Goal: Information Seeking & Learning: Compare options

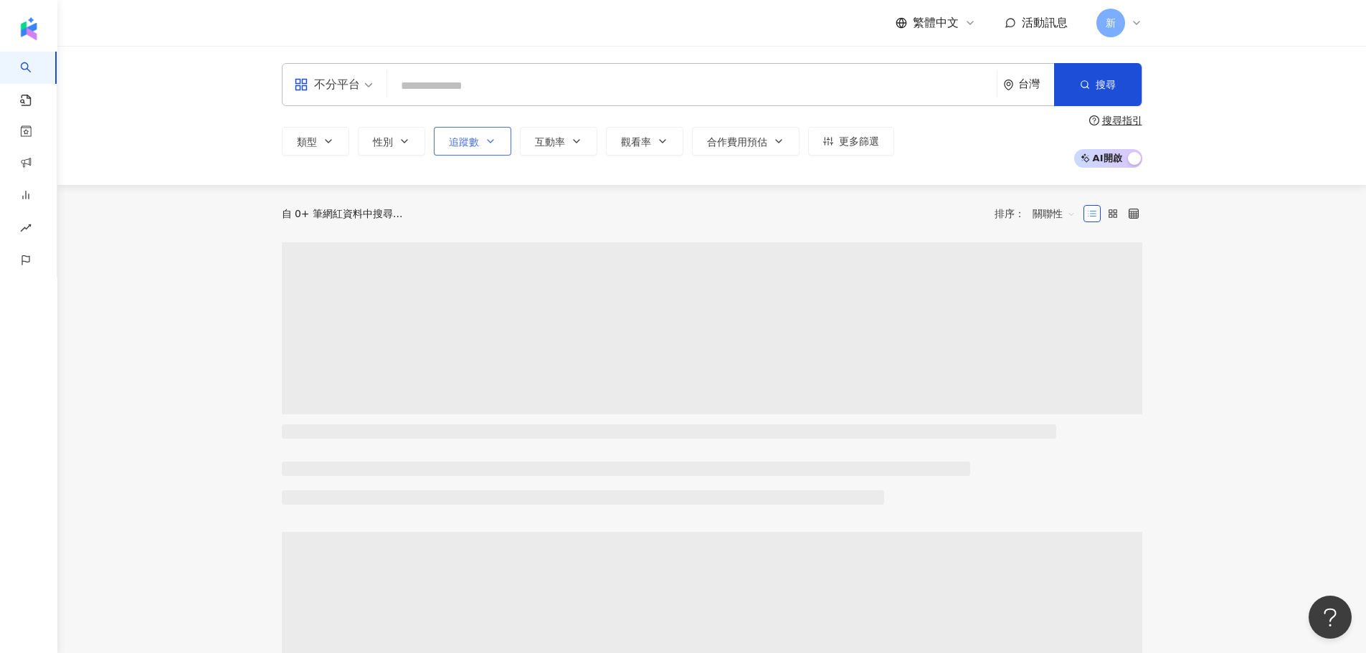
click at [488, 141] on icon "button" at bounding box center [491, 141] width 6 height 3
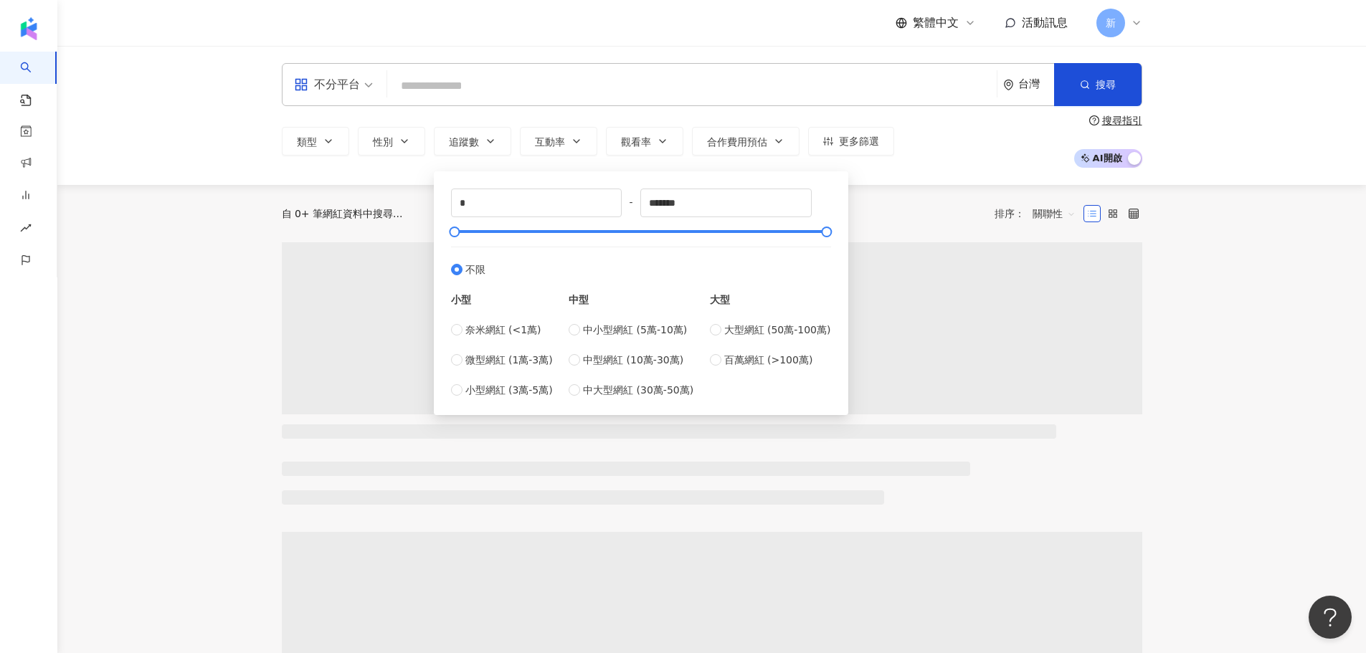
click at [343, 79] on div "不分平台" at bounding box center [327, 84] width 66 height 23
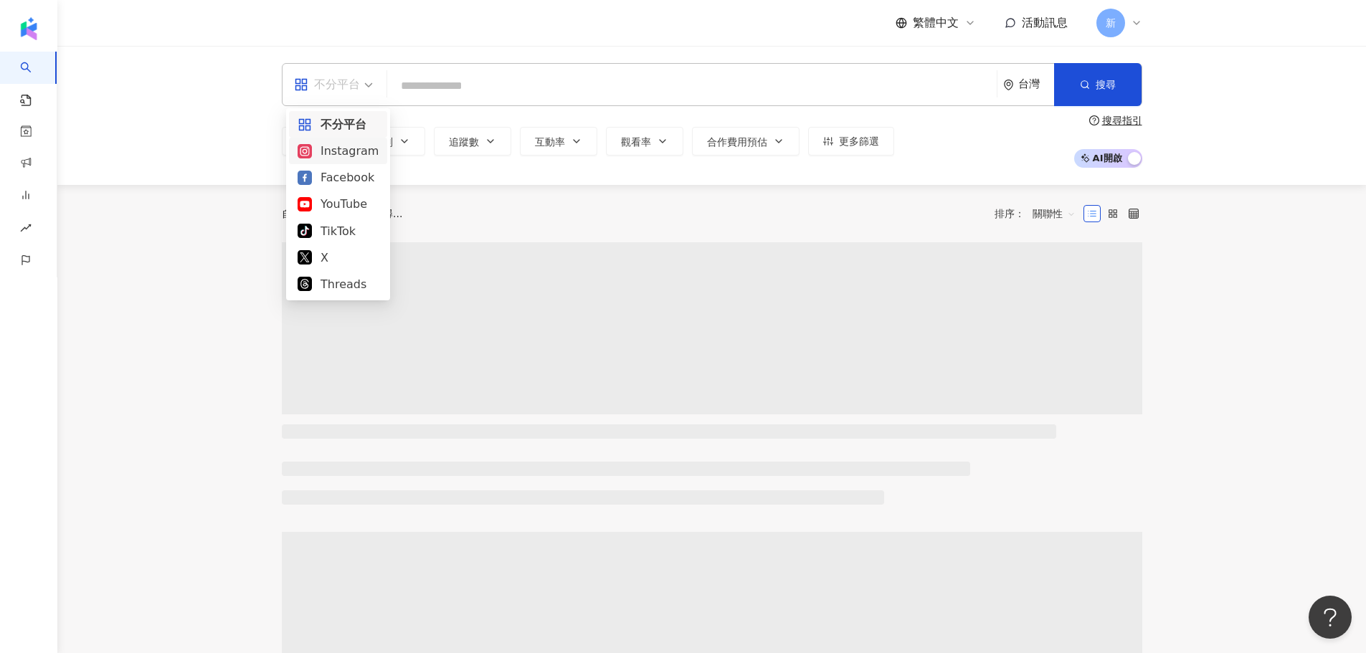
click at [348, 151] on div "Instagram" at bounding box center [338, 151] width 81 height 18
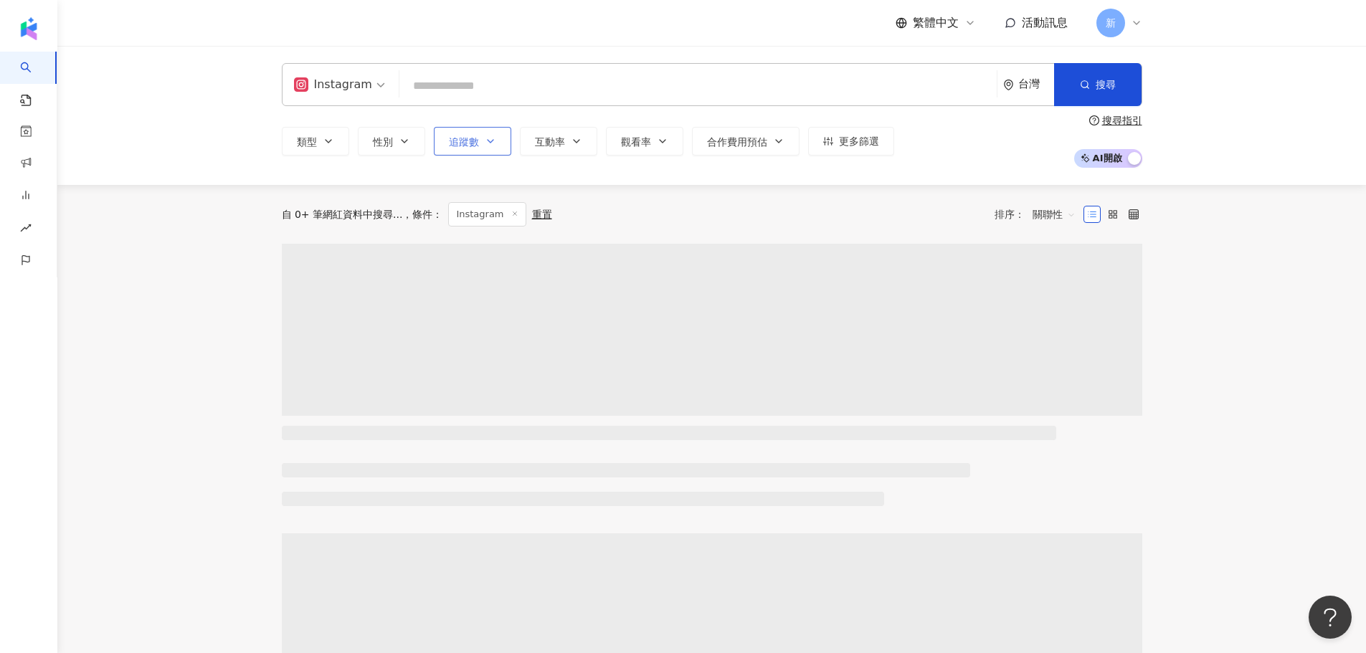
click at [495, 146] on icon "button" at bounding box center [490, 141] width 11 height 11
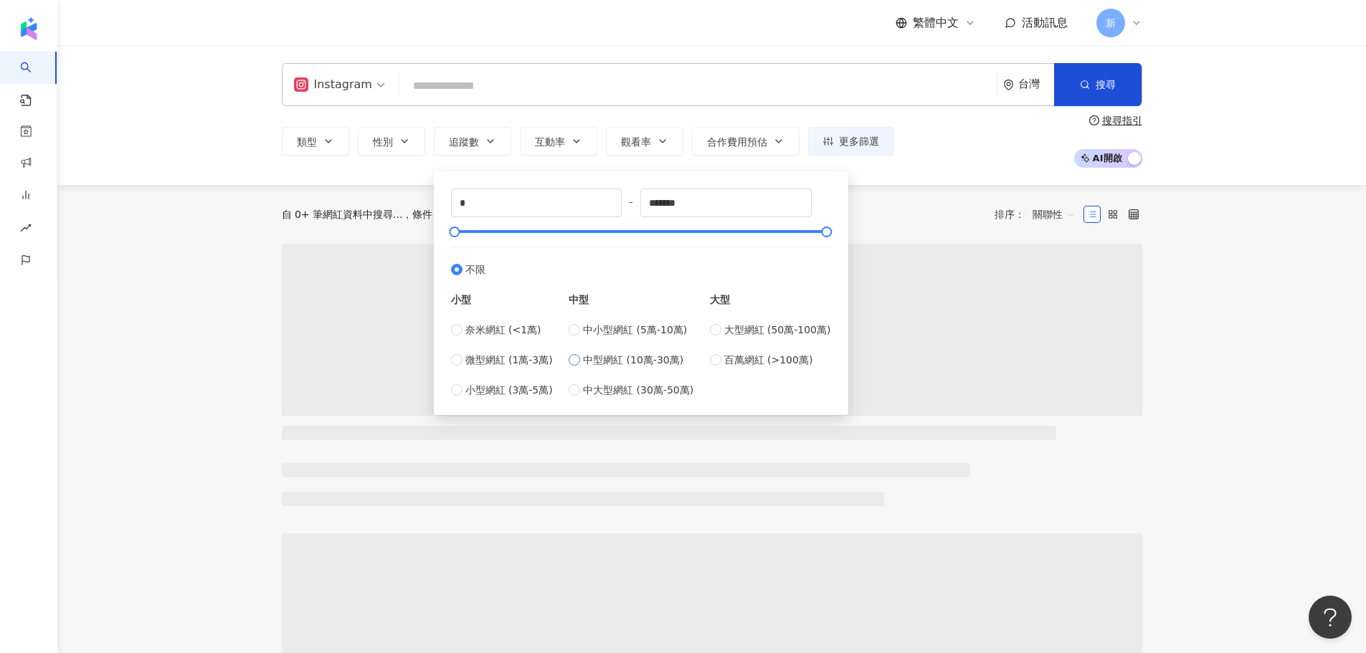
click at [588, 361] on span "中型網紅 (10萬-30萬)" at bounding box center [633, 360] width 100 height 16
type input "******"
click at [576, 141] on icon "button" at bounding box center [576, 141] width 11 height 11
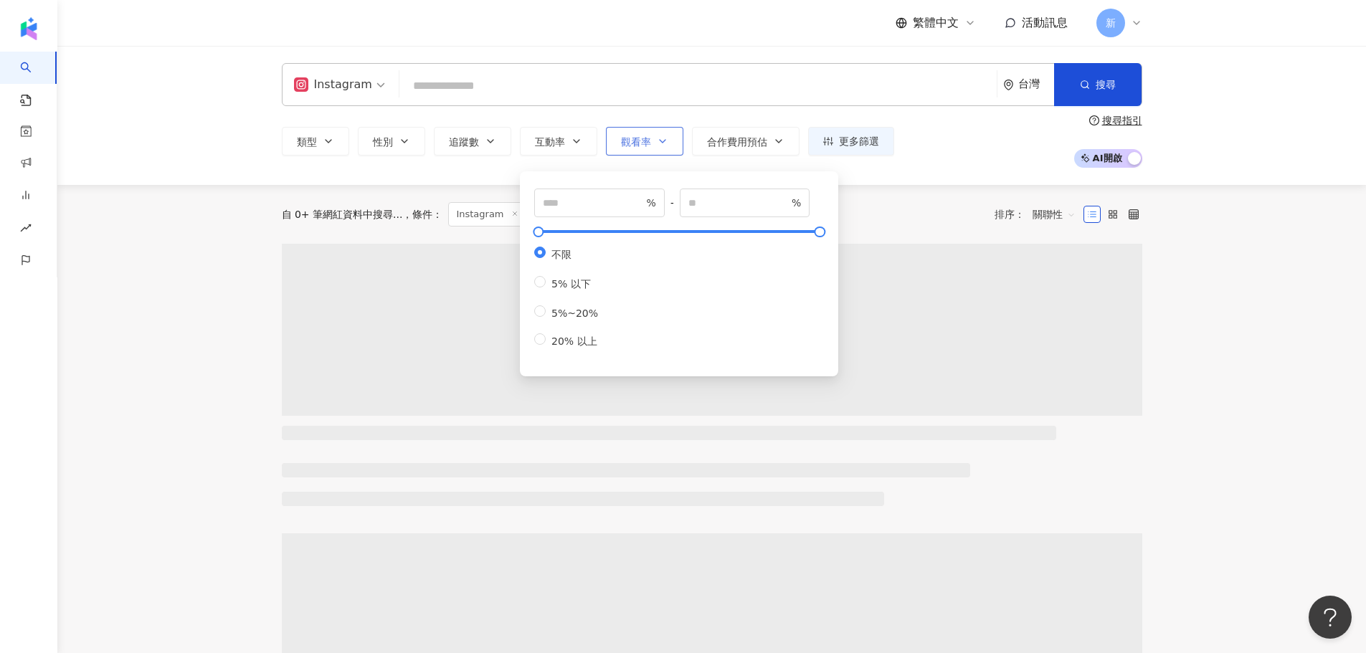
click at [617, 140] on button "觀看率" at bounding box center [644, 141] width 77 height 29
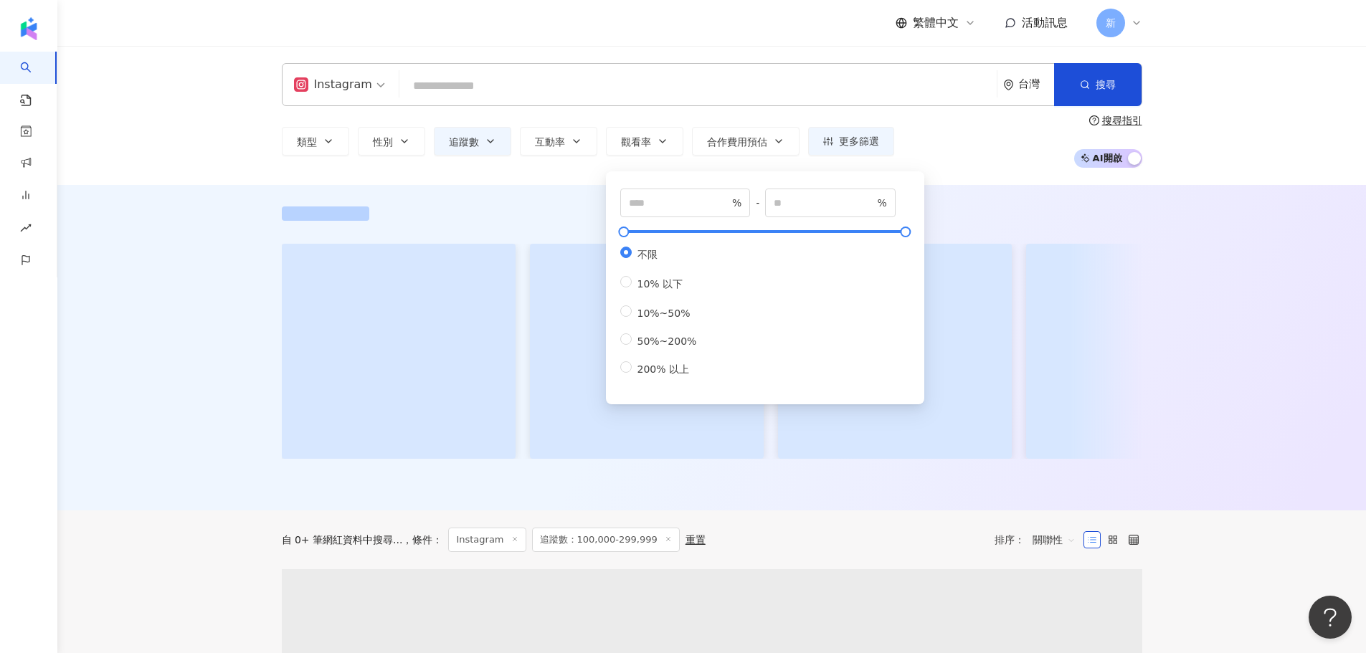
click at [418, 87] on input "search" at bounding box center [698, 85] width 586 height 27
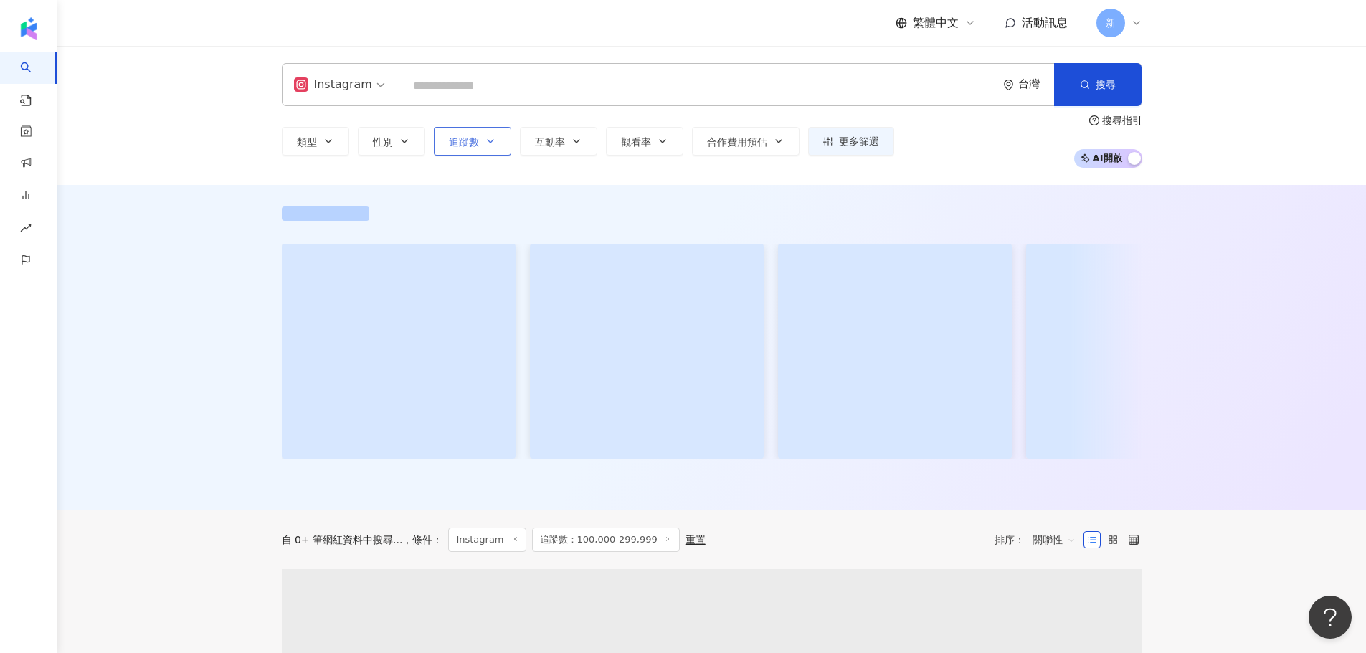
click at [486, 131] on button "追蹤數" at bounding box center [472, 141] width 77 height 29
click at [430, 110] on div "Instagram 台灣 搜尋 類型 性別 追蹤數 互動率 觀看率 合作費用預估 更多篩選 ****** - ****** 不限 小型 奈米網紅 (<1萬) …" at bounding box center [712, 115] width 918 height 105
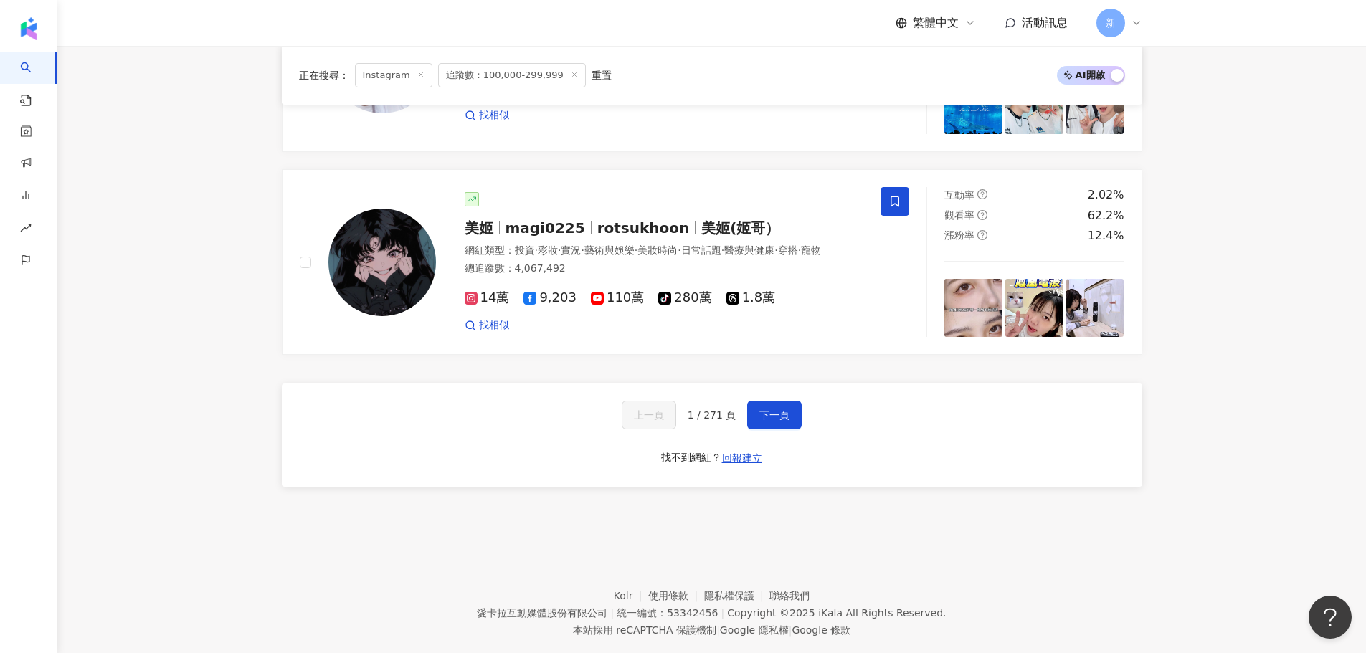
scroll to position [2700, 0]
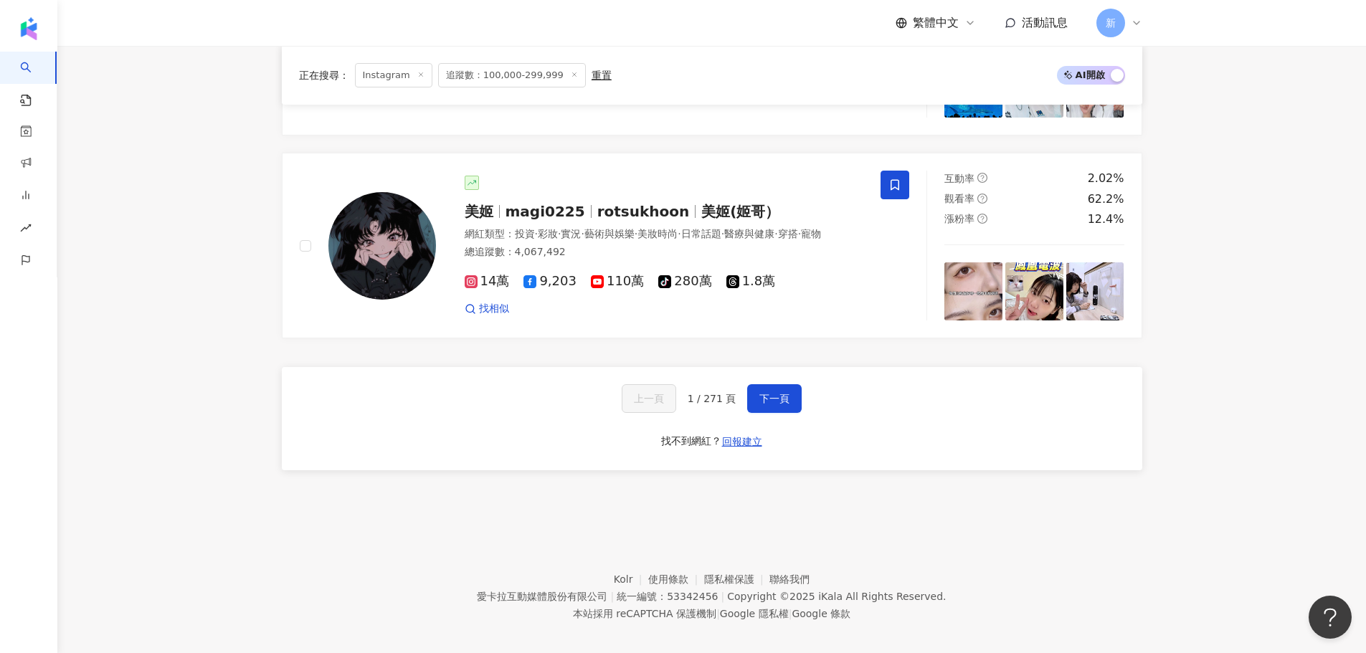
click at [800, 395] on div "上一頁 1 / 271 頁 下一頁 找不到網紅？ 回報建立" at bounding box center [712, 418] width 860 height 103
click at [794, 394] on button "下一頁" at bounding box center [774, 398] width 54 height 29
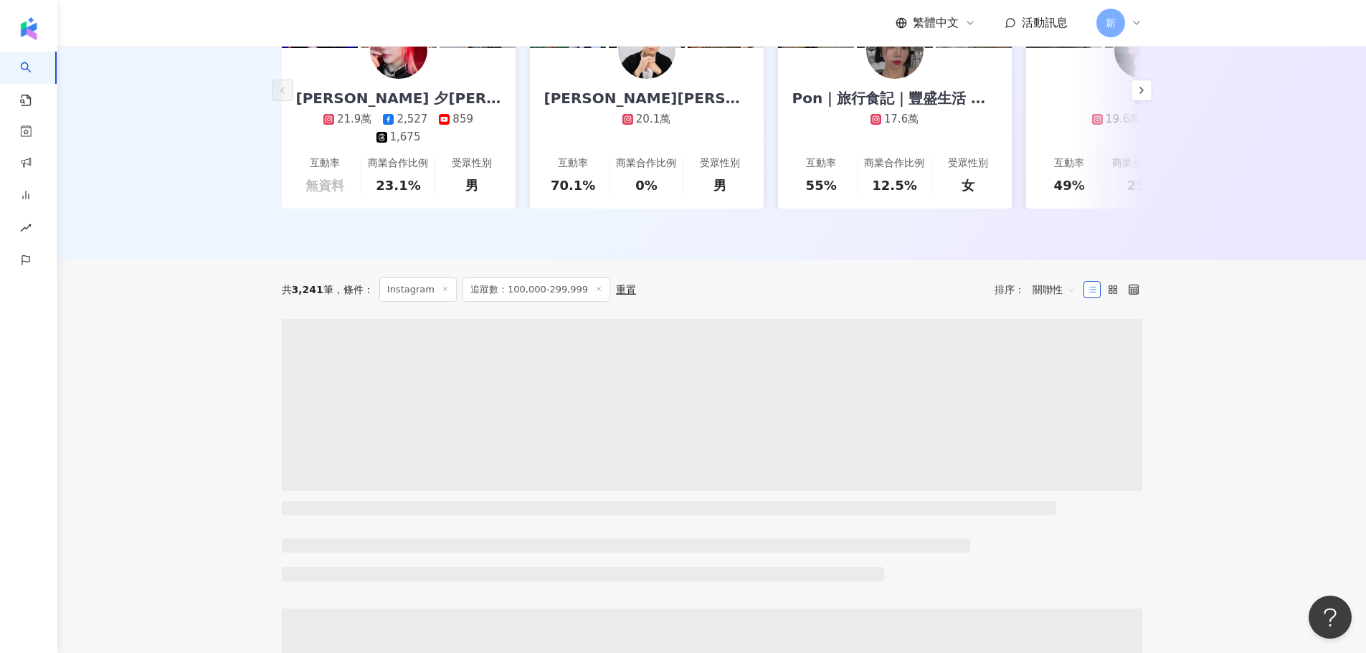
scroll to position [287, 0]
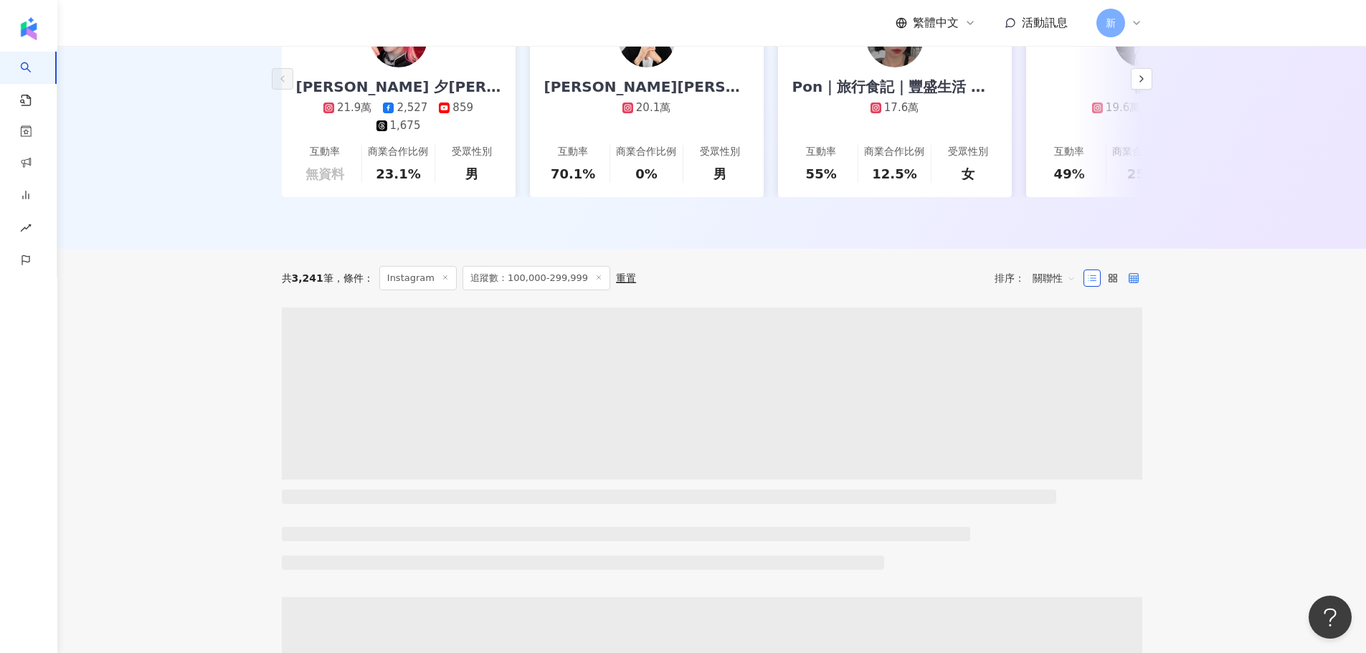
click at [1133, 283] on icon at bounding box center [1133, 278] width 10 height 10
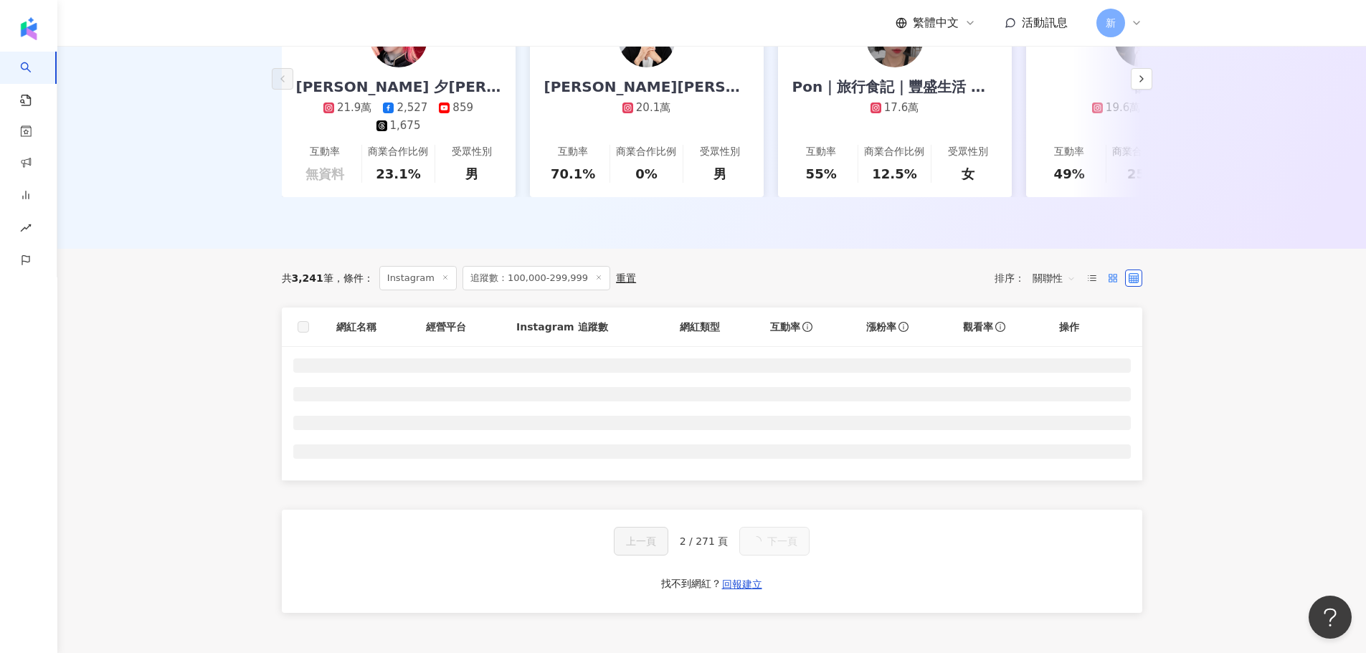
click at [1110, 283] on icon at bounding box center [1113, 278] width 10 height 10
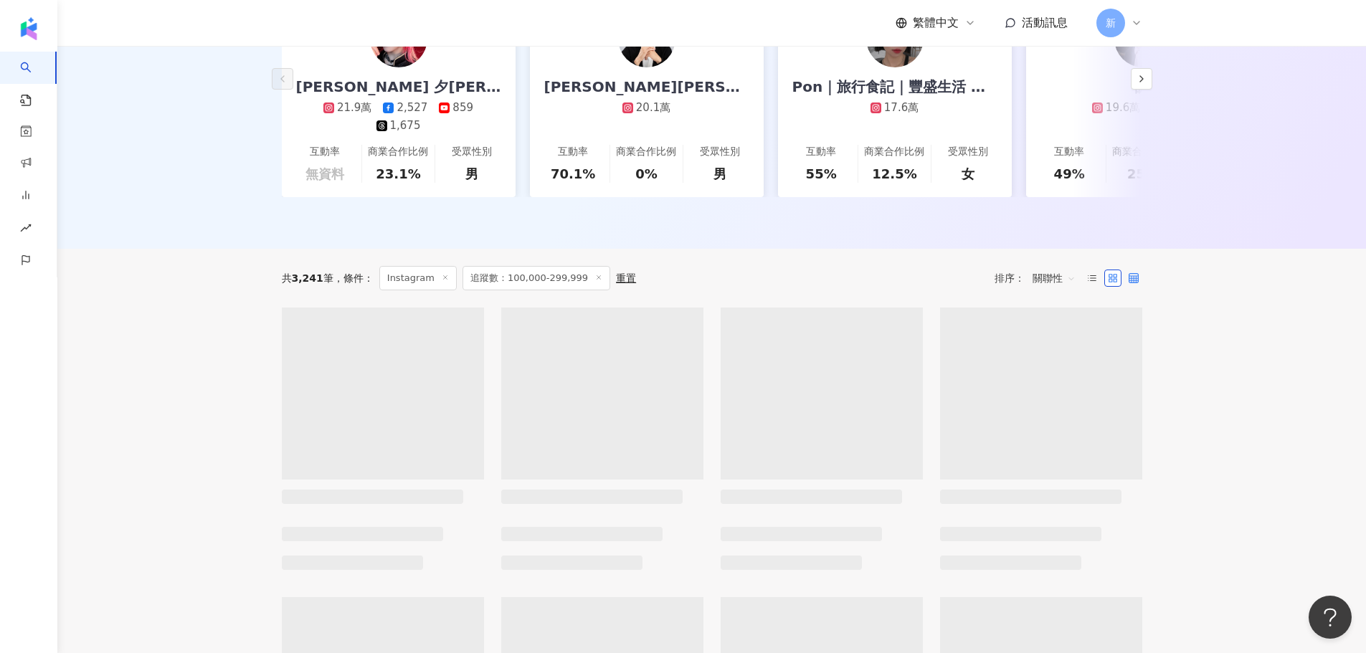
click at [1138, 283] on icon at bounding box center [1133, 278] width 10 height 10
